Goal: Task Accomplishment & Management: Complete application form

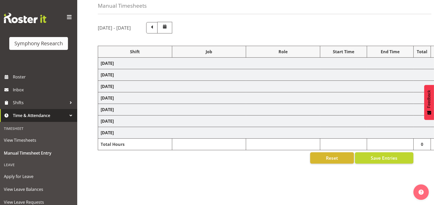
scroll to position [49, 0]
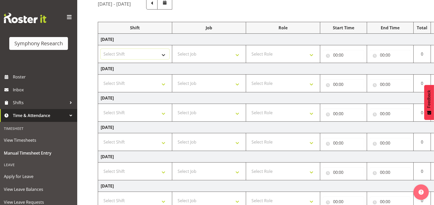
click at [164, 56] on select "Select Shift !!Weekend Residential (Roster IT Shift Label) *Business 9/10am ~ 4…" at bounding box center [135, 54] width 69 height 10
select select "26078"
click at [101, 49] on select "Select Shift !!Weekend Residential (Roster IT Shift Label) *Business 9/10am ~ 4…" at bounding box center [135, 54] width 69 height 10
click at [239, 55] on select "Select Job 550060 IF Admin 553492 World Poll Aus Wave 2 Main 2025 553493 World …" at bounding box center [209, 54] width 69 height 10
select select "10576"
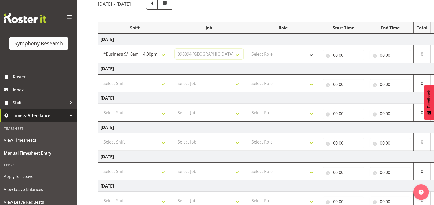
click at [175, 49] on select "Select Job 550060 IF Admin 553492 World Poll Aus Wave 2 Main 2025 553493 World …" at bounding box center [209, 54] width 69 height 10
click at [313, 55] on select "Select Role Briefing Interviewing" at bounding box center [283, 54] width 69 height 10
select select "47"
click at [249, 49] on select "Select Role Briefing Interviewing" at bounding box center [283, 54] width 69 height 10
click at [335, 56] on input "00:00" at bounding box center [343, 55] width 41 height 10
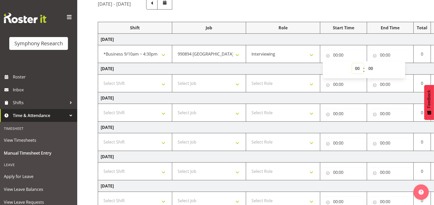
click at [356, 69] on select "00 01 02 03 04 05 06 07 08 09 10 11 12 13 14 15 16 17 18 19 20 21 22 23" at bounding box center [358, 68] width 12 height 10
select select "9"
click at [352, 63] on select "00 01 02 03 04 05 06 07 08 09 10 11 12 13 14 15 16 17 18 19 20 21 22 23" at bounding box center [358, 68] width 12 height 10
type input "09:00"
click at [385, 54] on input "00:00" at bounding box center [390, 55] width 41 height 10
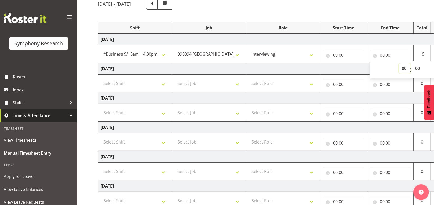
click at [404, 69] on select "00 01 02 03 04 05 06 07 08 09 10 11 12 13 14 15 16 17 18 19 20 21 22 23" at bounding box center [405, 68] width 12 height 10
select select "9"
click at [399, 63] on select "00 01 02 03 04 05 06 07 08 09 10 11 12 13 14 15 16 17 18 19 20 21 22 23" at bounding box center [405, 68] width 12 height 10
type input "09:00"
click at [65, 17] on span at bounding box center [69, 17] width 8 height 8
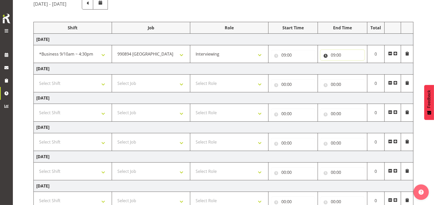
click at [340, 55] on input "09:00" at bounding box center [343, 55] width 44 height 10
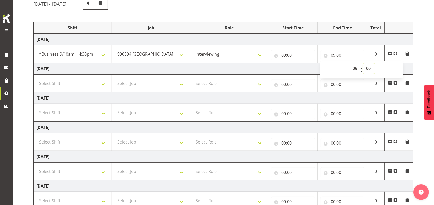
click at [368, 67] on select "00 01 02 03 04 05 06 07 08 09 10 11 12 13 14 15 16 17 18 19 20 21 22 23 24 25 2…" at bounding box center [369, 68] width 12 height 10
select select "20"
click at [363, 63] on select "00 01 02 03 04 05 06 07 08 09 10 11 12 13 14 15 16 17 18 19 20 21 22 23 24 25 2…" at bounding box center [369, 68] width 12 height 10
type input "09:20"
click at [396, 53] on span at bounding box center [395, 54] width 4 height 4
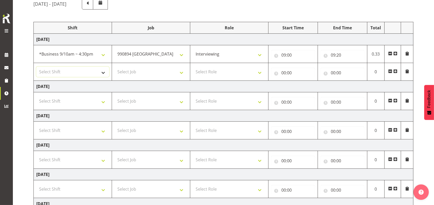
click at [103, 71] on select "Select Shift !!Weekend Residential (Roster IT Shift Label) *Business 9/10am ~ 4…" at bounding box center [72, 72] width 73 height 10
select select "26078"
click at [36, 67] on select "Select Shift !!Weekend Residential (Roster IT Shift Label) *Business 9/10am ~ 4…" at bounding box center [72, 72] width 73 height 10
click at [182, 72] on select "Select Job 550060 IF Admin 553492 World Poll Aus Wave 2 Main 2025 553493 World …" at bounding box center [151, 72] width 73 height 10
select select "10536"
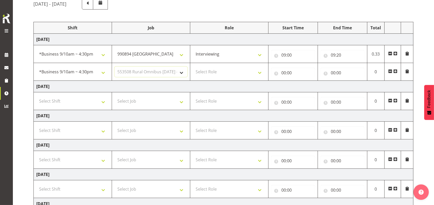
click at [115, 67] on select "Select Job 550060 IF Admin 553492 World Poll Aus Wave 2 Main 2025 553493 World …" at bounding box center [151, 72] width 73 height 10
click at [259, 73] on select "Select Role Briefing Interviewing" at bounding box center [229, 72] width 73 height 10
select select "47"
click at [193, 67] on select "Select Role Briefing Interviewing" at bounding box center [229, 72] width 73 height 10
click at [283, 72] on input "00:00" at bounding box center [293, 73] width 44 height 10
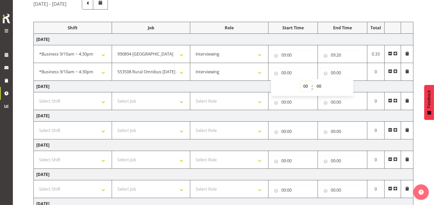
click at [306, 85] on select "00 01 02 03 04 05 06 07 08 09 10 11 12 13 14 15 16 17 18 19 20 21 22 23" at bounding box center [307, 86] width 12 height 10
select select "9"
click at [301, 81] on select "00 01 02 03 04 05 06 07 08 09 10 11 12 13 14 15 16 17 18 19 20 21 22 23" at bounding box center [307, 86] width 12 height 10
type input "09:00"
click at [318, 86] on select "00 01 02 03 04 05 06 07 08 09 10 11 12 13 14 15 16 17 18 19 20 21 22 23 24 25 2…" at bounding box center [320, 86] width 12 height 10
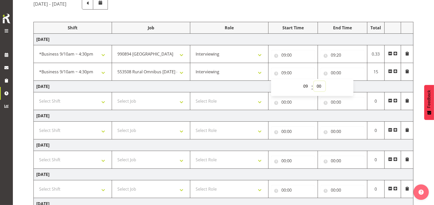
select select "20"
click at [314, 81] on select "00 01 02 03 04 05 06 07 08 09 10 11 12 13 14 15 16 17 18 19 20 21 22 23 24 25 2…" at bounding box center [320, 86] width 12 height 10
type input "09:20"
click at [333, 73] on input "00:00" at bounding box center [343, 73] width 44 height 10
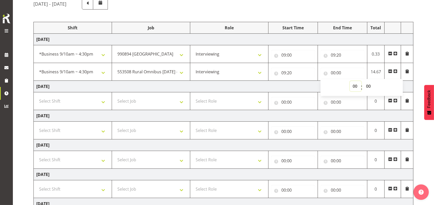
click at [355, 85] on select "00 01 02 03 04 05 06 07 08 09 10 11 12 13 14 15 16 17 18 19 20 21 22 23" at bounding box center [356, 86] width 12 height 10
select select "9"
click at [350, 81] on select "00 01 02 03 04 05 06 07 08 09 10 11 12 13 14 15 16 17 18 19 20 21 22 23" at bounding box center [356, 86] width 12 height 10
type input "09:00"
click at [369, 85] on select "00 01 02 03 04 05 06 07 08 09 10 11 12 13 14 15 16 17 18 19 20 21 22 23 24 25 2…" at bounding box center [369, 86] width 12 height 10
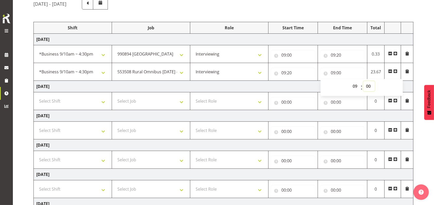
select select "45"
click at [363, 81] on select "00 01 02 03 04 05 06 07 08 09 10 11 12 13 14 15 16 17 18 19 20 21 22 23 24 25 2…" at bounding box center [369, 86] width 12 height 10
type input "09:45"
click at [395, 70] on span at bounding box center [395, 71] width 4 height 4
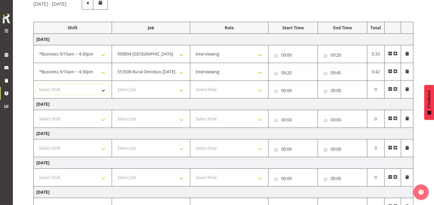
click at [102, 90] on select "Select Shift !!Weekend Residential (Roster IT Shift Label) *Business 9/10am ~ 4…" at bounding box center [72, 89] width 73 height 10
select select "26078"
click at [36, 84] on select "Select Shift !!Weekend Residential (Roster IT Shift Label) *Business 9/10am ~ 4…" at bounding box center [72, 89] width 73 height 10
click at [183, 89] on select "Select Job 550060 IF Admin 553492 World Poll Aus Wave 2 Main 2025 553493 World …" at bounding box center [151, 89] width 73 height 10
select select "10576"
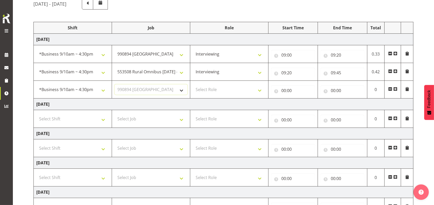
click at [115, 84] on select "Select Job 550060 IF Admin 553492 World Poll Aus Wave 2 Main 2025 553493 World …" at bounding box center [151, 89] width 73 height 10
click at [261, 90] on select "Select Role Briefing Interviewing" at bounding box center [229, 89] width 73 height 10
select select "47"
click at [193, 84] on select "Select Role Briefing Interviewing" at bounding box center [229, 89] width 73 height 10
click at [285, 89] on input "00:00" at bounding box center [293, 90] width 44 height 10
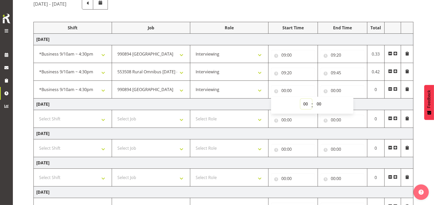
click at [306, 104] on select "00 01 02 03 04 05 06 07 08 09 10 11 12 13 14 15 16 17 18 19 20 21 22 23" at bounding box center [307, 104] width 12 height 10
select select "9"
click at [301, 99] on select "00 01 02 03 04 05 06 07 08 09 10 11 12 13 14 15 16 17 18 19 20 21 22 23" at bounding box center [307, 104] width 12 height 10
type input "09:00"
click at [319, 102] on select "00 01 02 03 04 05 06 07 08 09 10 11 12 13 14 15 16 17 18 19 20 21 22 23 24 25 2…" at bounding box center [320, 104] width 12 height 10
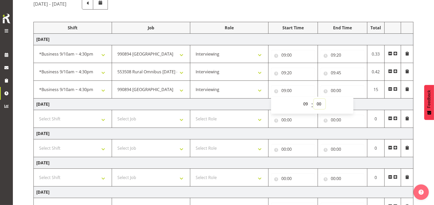
select select "45"
click at [314, 99] on select "00 01 02 03 04 05 06 07 08 09 10 11 12 13 14 15 16 17 18 19 20 21 22 23 24 25 2…" at bounding box center [320, 104] width 12 height 10
type input "09:45"
click at [332, 88] on input "00:00" at bounding box center [343, 90] width 44 height 10
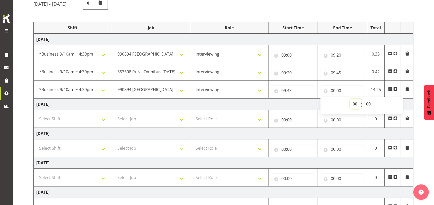
click at [354, 103] on select "00 01 02 03 04 05 06 07 08 09 10 11 12 13 14 15 16 17 18 19 20 21 22 23" at bounding box center [356, 104] width 12 height 10
select select "10"
click at [350, 99] on select "00 01 02 03 04 05 06 07 08 09 10 11 12 13 14 15 16 17 18 19 20 21 22 23" at bounding box center [356, 104] width 12 height 10
type input "10:00"
click at [369, 102] on select "00 01 02 03 04 05 06 07 08 09 10 11 12 13 14 15 16 17 18 19 20 21 22 23 24 25 2…" at bounding box center [369, 104] width 12 height 10
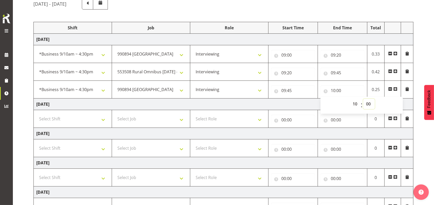
select select "25"
click at [363, 99] on select "00 01 02 03 04 05 06 07 08 09 10 11 12 13 14 15 16 17 18 19 20 21 22 23 24 25 2…" at bounding box center [369, 104] width 12 height 10
type input "10:25"
click at [395, 88] on span at bounding box center [395, 89] width 4 height 4
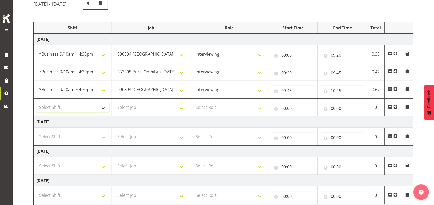
click at [104, 106] on select "Select Shift !!Weekend Residential (Roster IT Shift Label) *Business 9/10am ~ 4…" at bounding box center [72, 107] width 73 height 10
select select "26078"
click at [36, 102] on select "Select Shift !!Weekend Residential (Roster IT Shift Label) *Business 9/10am ~ 4…" at bounding box center [72, 107] width 73 height 10
click at [180, 107] on select "Select Job 550060 IF Admin 553492 World Poll Aus Wave 2 Main 2025 553493 World …" at bounding box center [151, 107] width 73 height 10
select select "9426"
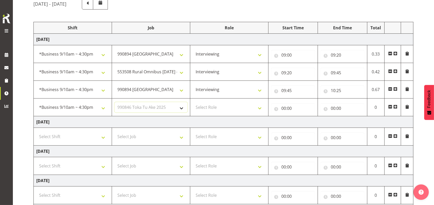
click at [115, 102] on select "Select Job 550060 IF Admin 553492 World Poll Aus Wave 2 Main 2025 553493 World …" at bounding box center [151, 107] width 73 height 10
click at [260, 108] on select "Select Role Briefing Interviewing" at bounding box center [229, 107] width 73 height 10
select select "47"
click at [193, 102] on select "Select Role Briefing Interviewing" at bounding box center [229, 107] width 73 height 10
click at [285, 108] on input "00:00" at bounding box center [293, 108] width 44 height 10
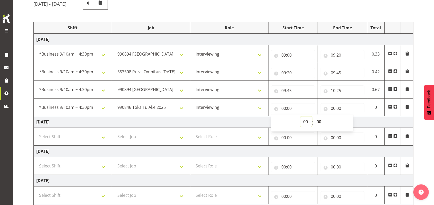
click at [306, 120] on select "00 01 02 03 04 05 06 07 08 09 10 11 12 13 14 15 16 17 18 19 20 21 22 23" at bounding box center [307, 122] width 12 height 10
select select "10"
click at [301, 117] on select "00 01 02 03 04 05 06 07 08 09 10 11 12 13 14 15 16 17 18 19 20 21 22 23" at bounding box center [307, 122] width 12 height 10
type input "10:00"
click at [321, 121] on select "00 01 02 03 04 05 06 07 08 09 10 11 12 13 14 15 16 17 18 19 20 21 22 23 24 25 2…" at bounding box center [320, 122] width 12 height 10
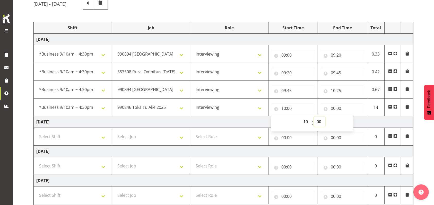
select select "25"
click at [314, 117] on select "00 01 02 03 04 05 06 07 08 09 10 11 12 13 14 15 16 17 18 19 20 21 22 23 24 25 2…" at bounding box center [320, 122] width 12 height 10
type input "10:25"
click at [335, 108] on input "00:00" at bounding box center [343, 108] width 44 height 10
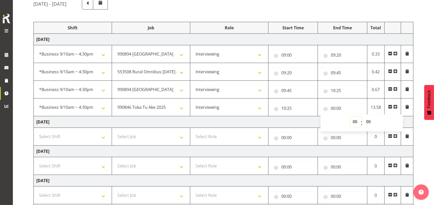
click at [355, 120] on select "00 01 02 03 04 05 06 07 08 09 10 11 12 13 14 15 16 17 18 19 20 21 22 23" at bounding box center [356, 122] width 12 height 10
select select "11"
click at [350, 117] on select "00 01 02 03 04 05 06 07 08 09 10 11 12 13 14 15 16 17 18 19 20 21 22 23" at bounding box center [356, 122] width 12 height 10
type input "11:00"
click at [395, 107] on span at bounding box center [395, 107] width 4 height 4
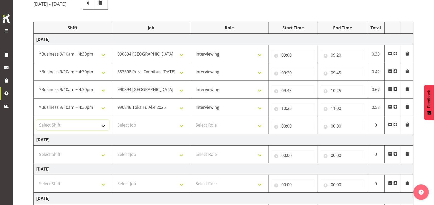
click at [106, 125] on select "Select Shift !!Weekend Residential (Roster IT Shift Label) *Business 9/10am ~ 4…" at bounding box center [72, 125] width 73 height 10
select select "26078"
click at [36, 120] on select "Select Shift !!Weekend Residential (Roster IT Shift Label) *Business 9/10am ~ 4…" at bounding box center [72, 125] width 73 height 10
click at [181, 125] on select "Select Job 550060 IF Admin 553492 World Poll Aus Wave 2 Main 2025 553493 World …" at bounding box center [151, 125] width 73 height 10
select select "10549"
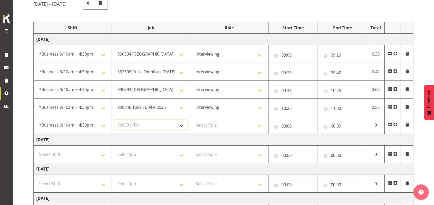
click at [115, 120] on select "Select Job 550060 IF Admin 553492 World Poll Aus Wave 2 Main 2025 553493 World …" at bounding box center [151, 125] width 73 height 10
drag, startPoint x: 263, startPoint y: 125, endPoint x: 259, endPoint y: 127, distance: 4.2
click at [263, 125] on select "Select Role Briefing Interviewing" at bounding box center [229, 125] width 73 height 10
select select "47"
click at [193, 120] on select "Select Role Briefing Interviewing" at bounding box center [229, 125] width 73 height 10
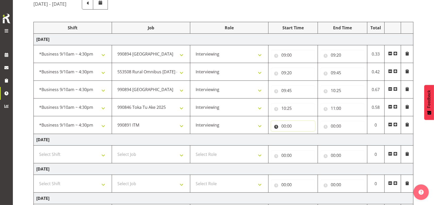
click at [284, 125] on input "00:00" at bounding box center [293, 126] width 44 height 10
drag, startPoint x: 305, startPoint y: 139, endPoint x: 304, endPoint y: 135, distance: 4.4
click at [305, 139] on select "00 01 02 03 04 05 06 07 08 09 10 11 12 13 14 15 16 17 18 19 20 21 22 23" at bounding box center [307, 139] width 12 height 10
select select "11"
click at [301, 134] on select "00 01 02 03 04 05 06 07 08 09 10 11 12 13 14 15 16 17 18 19 20 21 22 23" at bounding box center [307, 139] width 12 height 10
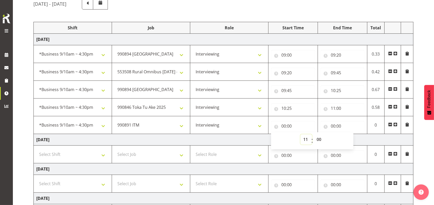
type input "11:00"
click at [334, 127] on input "00:00" at bounding box center [343, 126] width 44 height 10
click at [357, 139] on select "00 01 02 03 04 05 06 07 08 09 10 11 12 13 14 15 16 17 18 19 20 21 22 23" at bounding box center [356, 139] width 12 height 10
select select "12"
click at [350, 134] on select "00 01 02 03 04 05 06 07 08 09 10 11 12 13 14 15 16 17 18 19 20 21 22 23" at bounding box center [356, 139] width 12 height 10
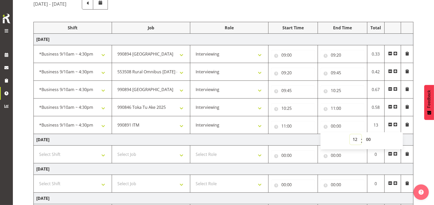
type input "12:00"
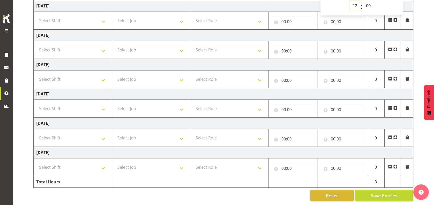
scroll to position [187, 0]
click at [380, 192] on span "Save Entries" at bounding box center [384, 195] width 27 height 7
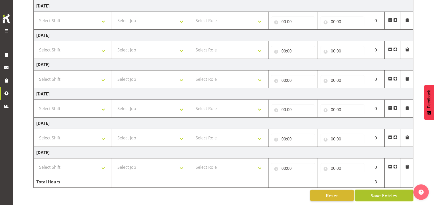
click at [375, 192] on span "Save Entries" at bounding box center [384, 195] width 27 height 7
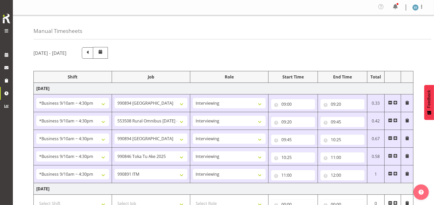
scroll to position [0, 0]
